Goal: Task Accomplishment & Management: Manage account settings

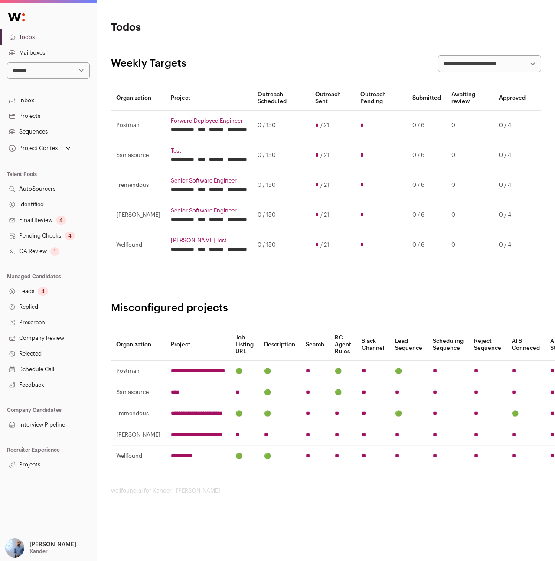
click at [428, 46] on main "**********" at bounding box center [326, 257] width 430 height 515
